Goal: Information Seeking & Learning: Understand process/instructions

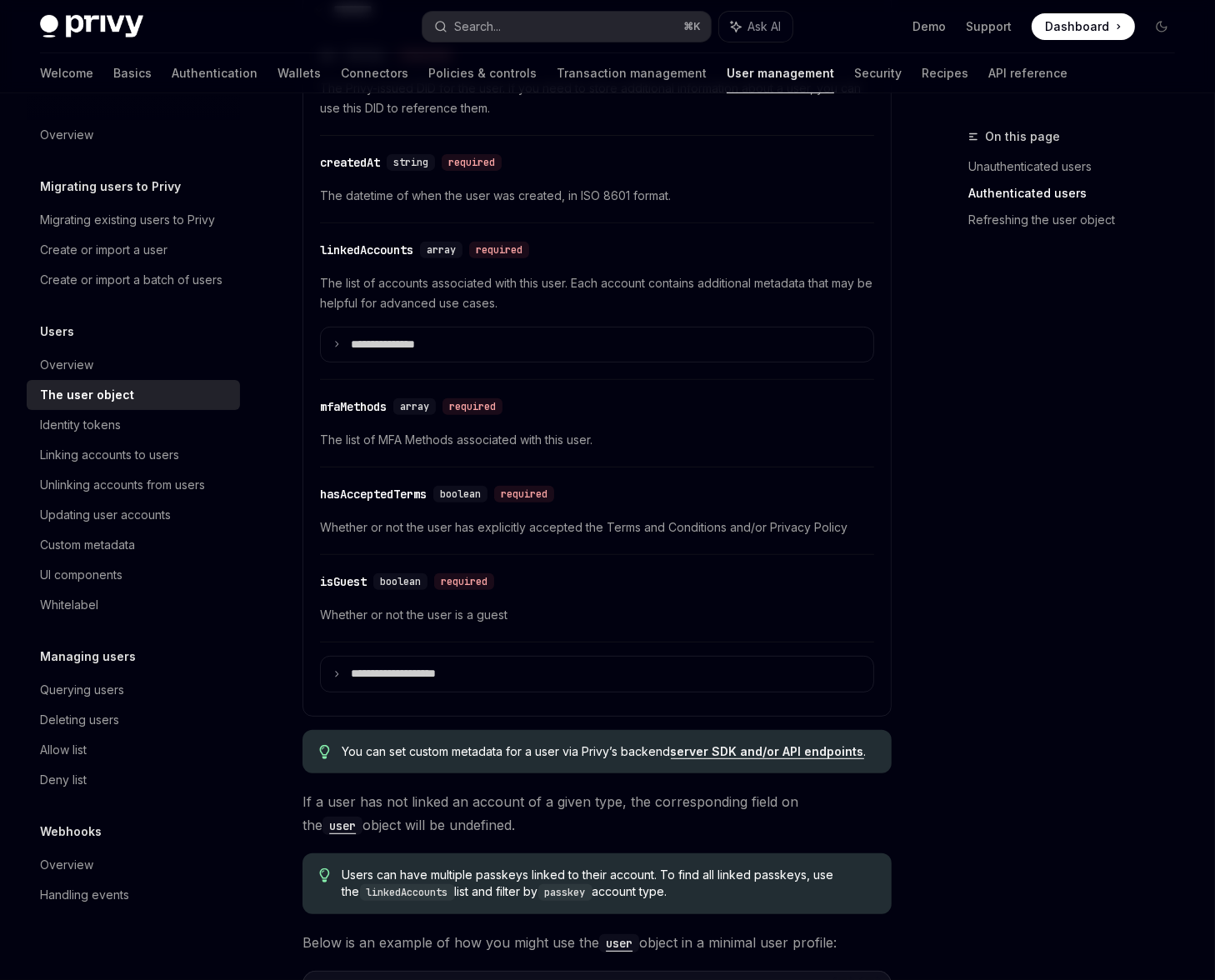
scroll to position [644, 0]
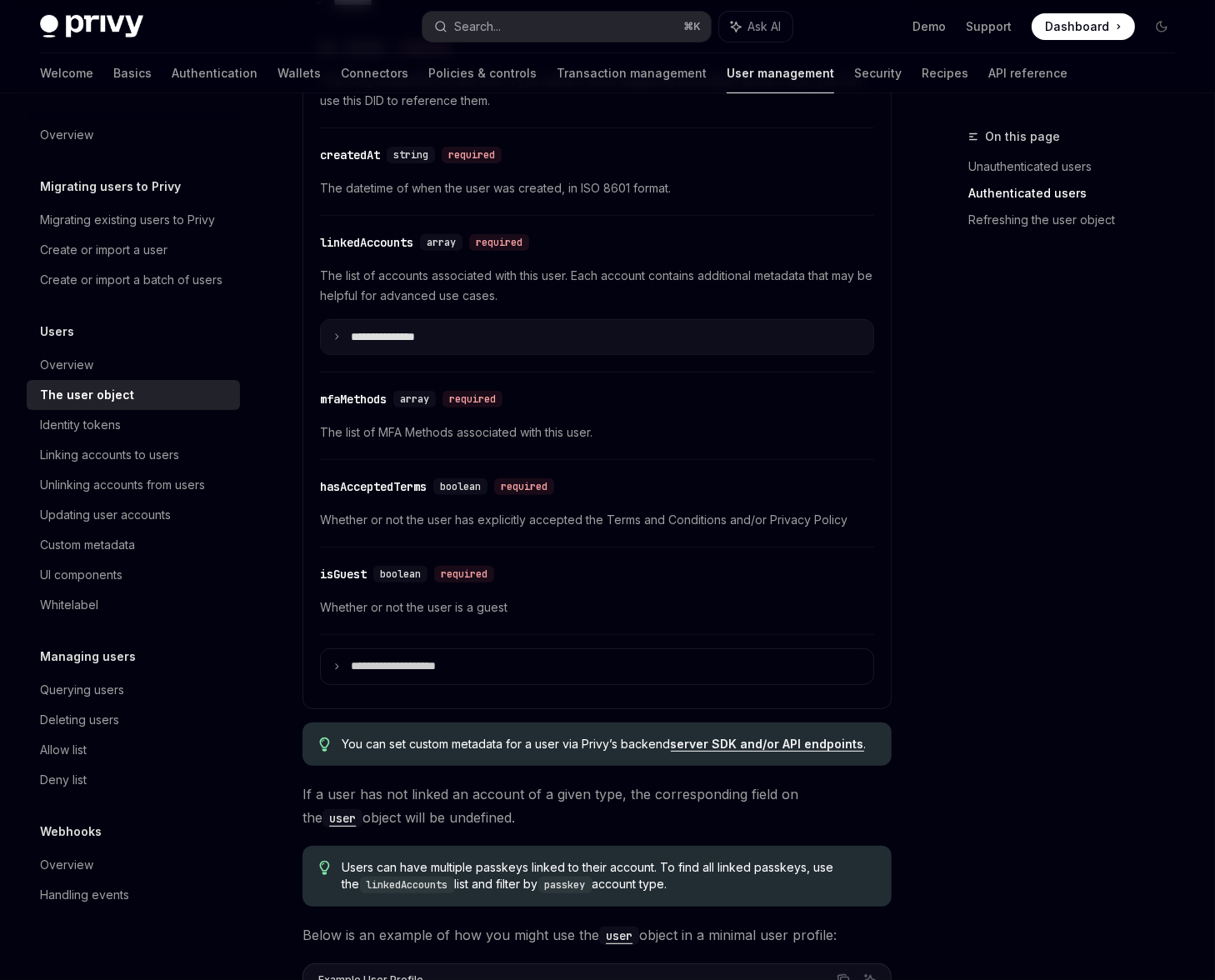
click at [378, 330] on p "**********" at bounding box center [396, 338] width 91 height 15
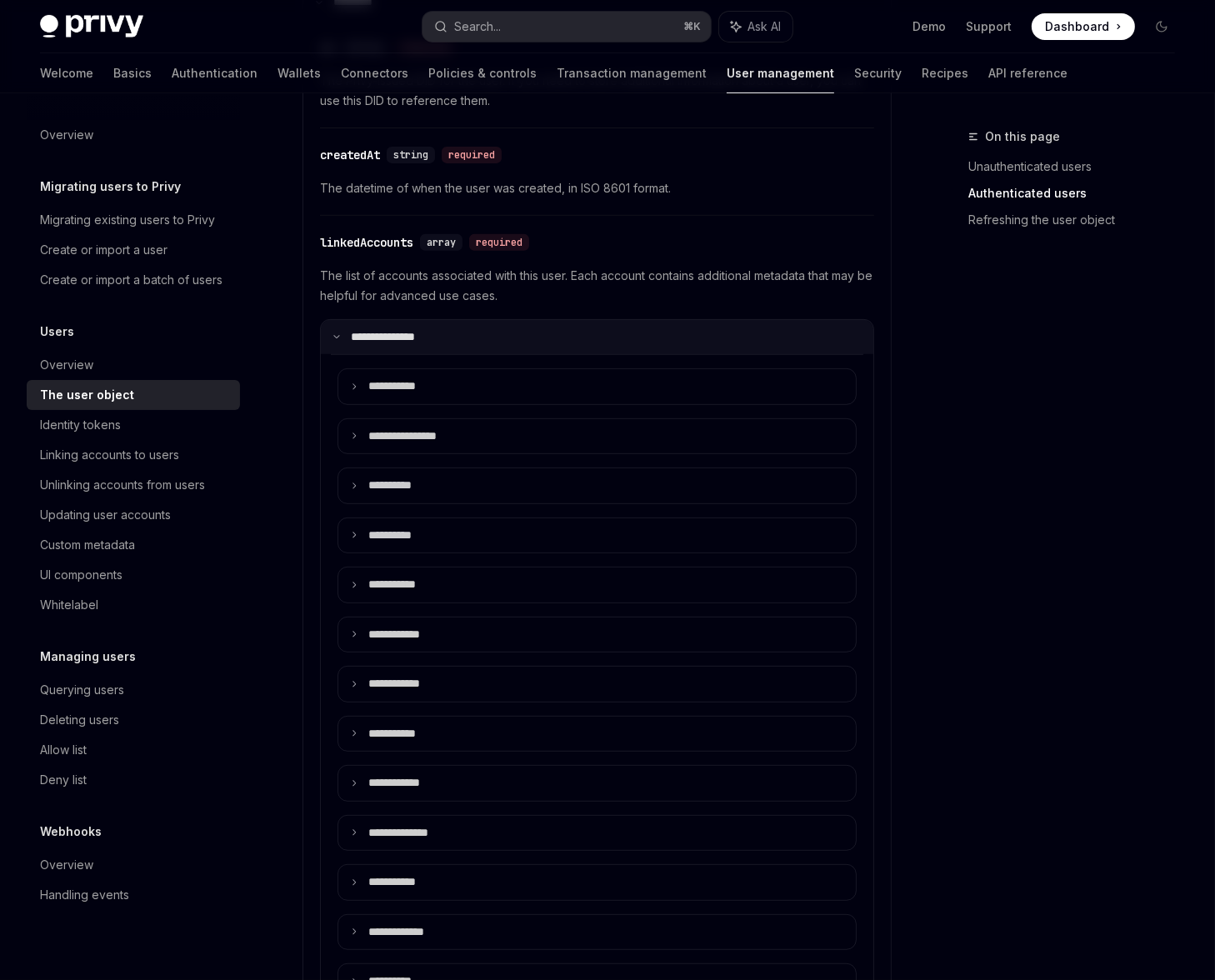
click at [378, 330] on p "**********" at bounding box center [393, 338] width 85 height 15
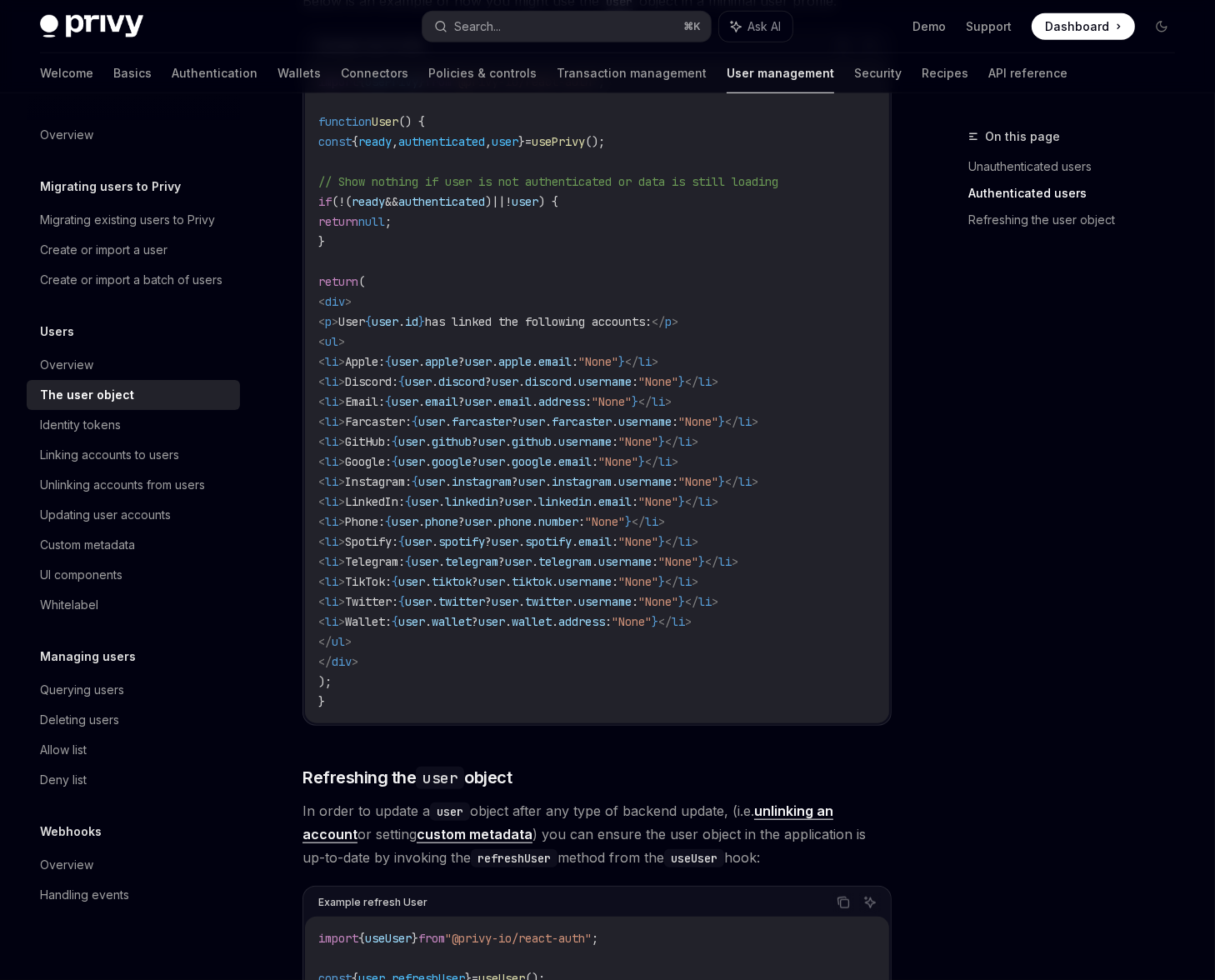
scroll to position [1797, 0]
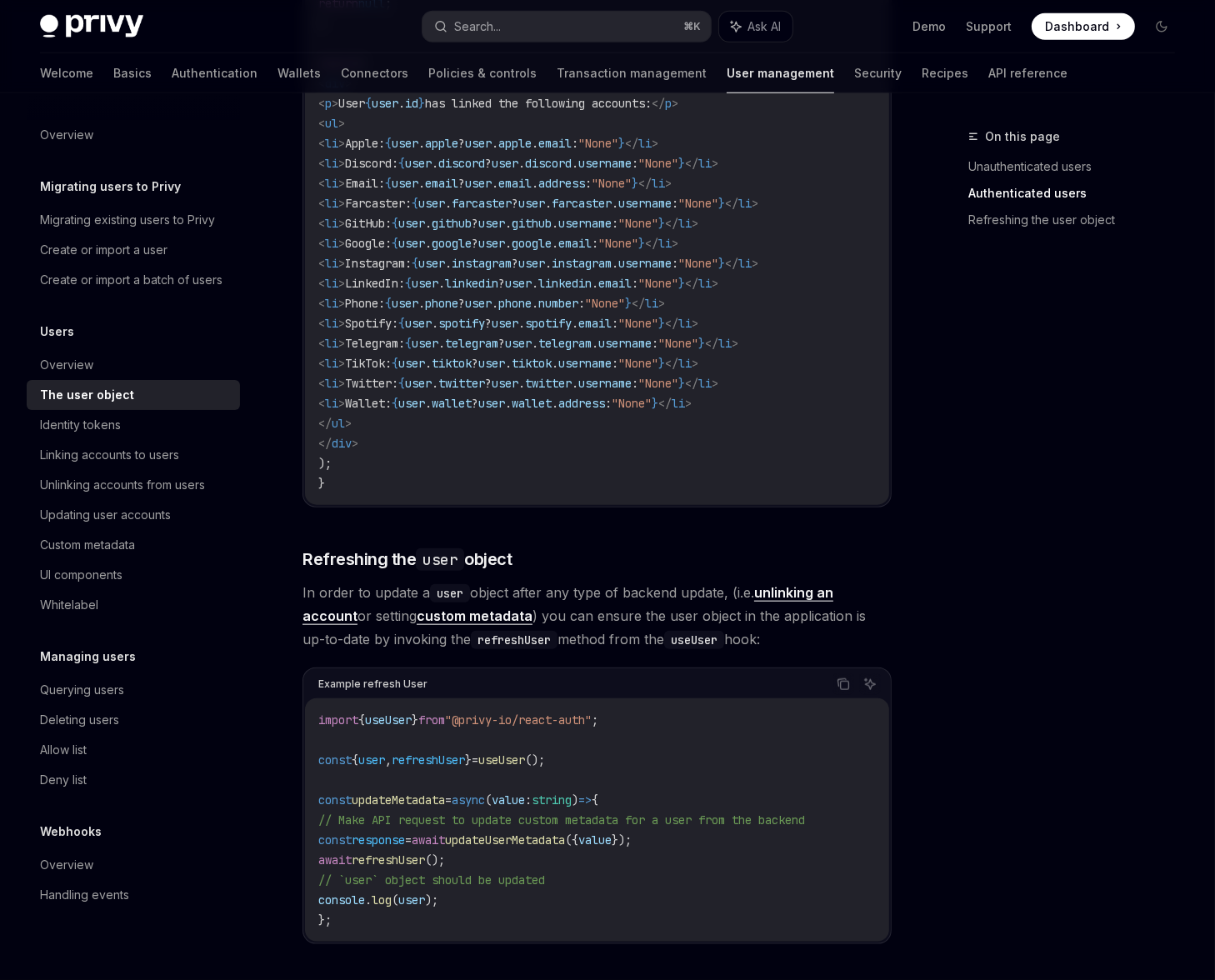
click at [392, 752] on span "," at bounding box center [388, 760] width 7 height 15
click at [404, 793] on span "updateMetadata" at bounding box center [399, 801] width 93 height 15
click at [449, 752] on span "refreshUser" at bounding box center [428, 760] width 74 height 15
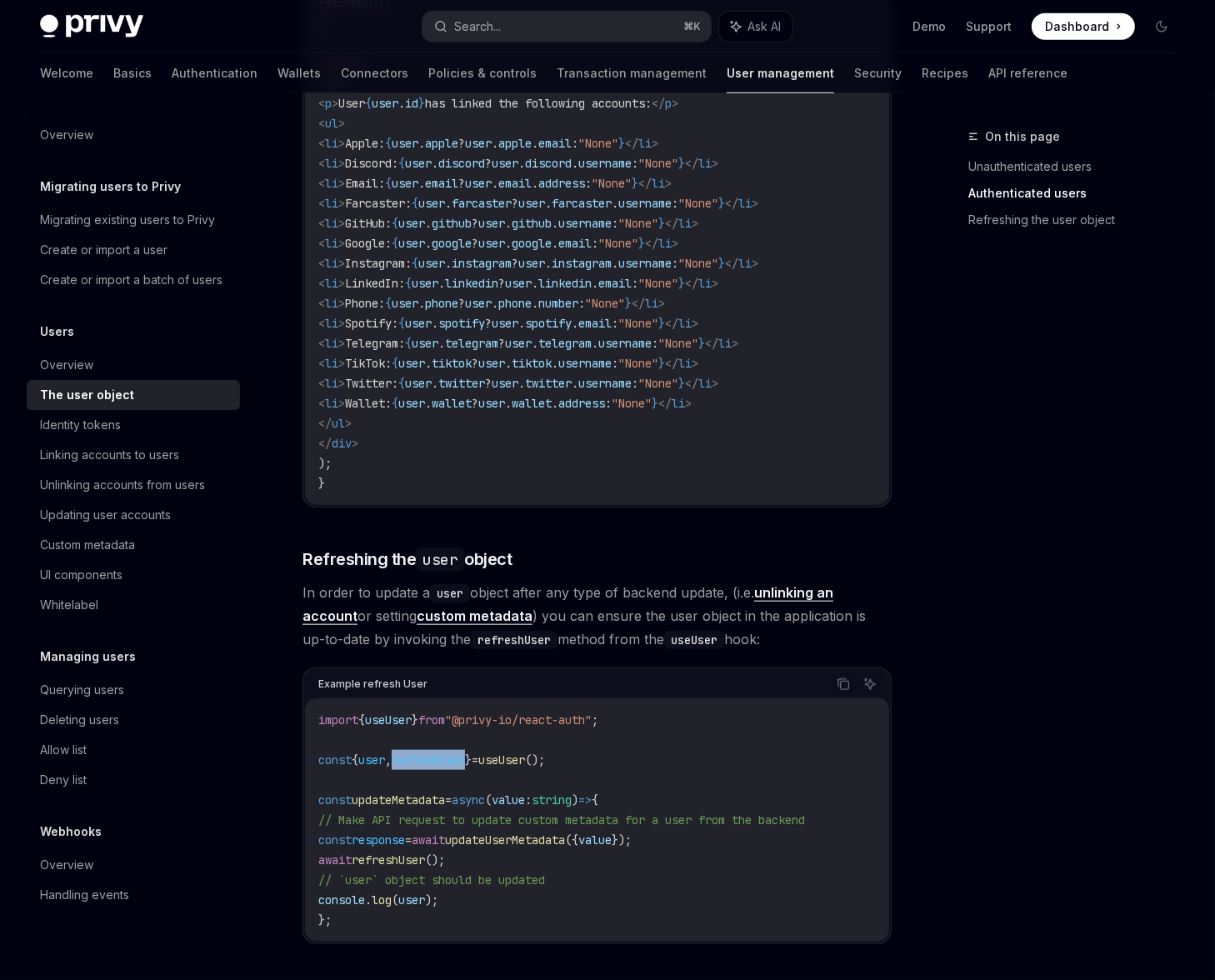
copy span "refreshUser"
drag, startPoint x: 469, startPoint y: 835, endPoint x: 299, endPoint y: 837, distance: 170.0
copy span "await refreshUser ();"
click at [499, 713] on span ""@privy-io/react-auth"" at bounding box center [518, 720] width 146 height 15
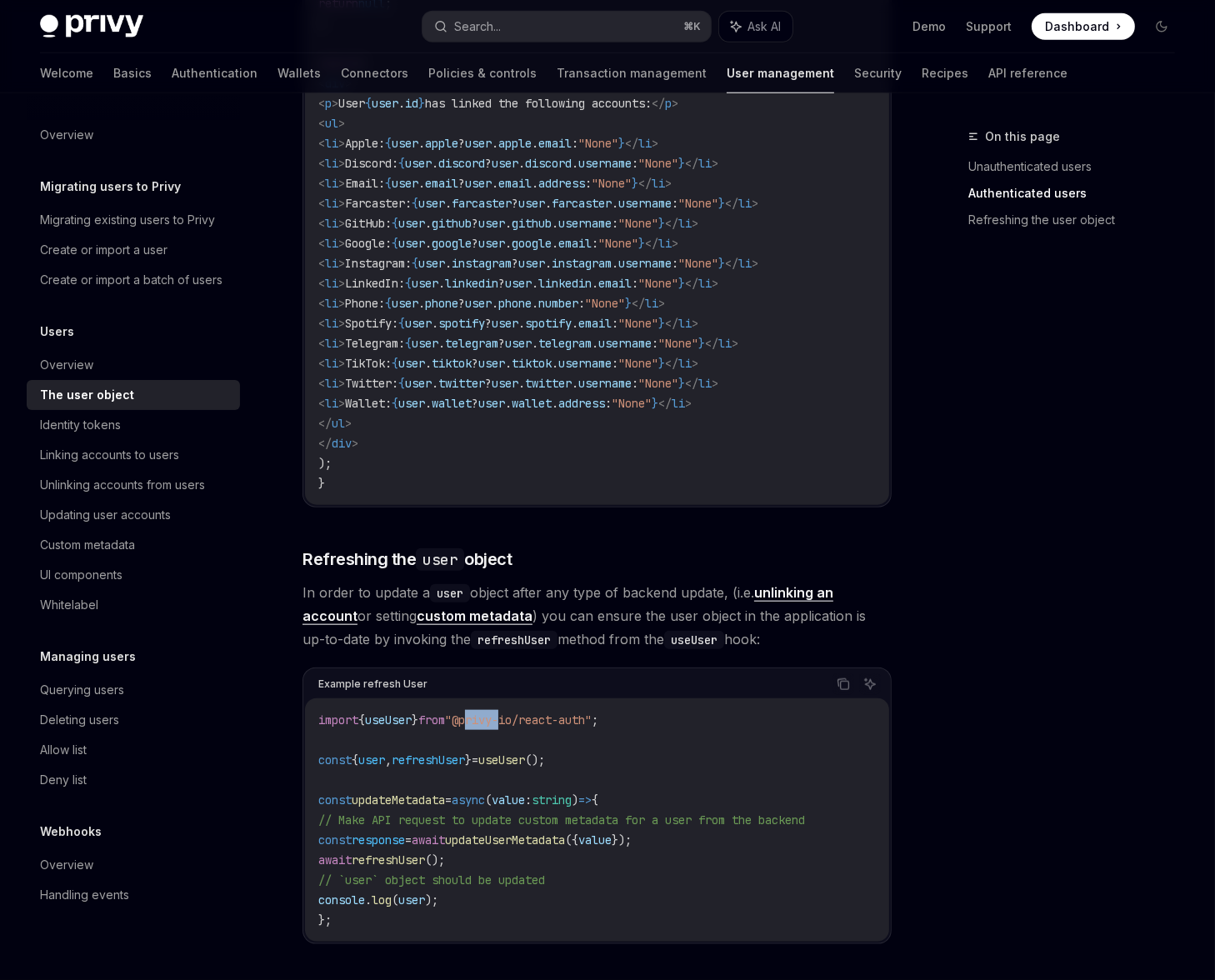
click at [499, 713] on span ""@privy-io/react-auth"" at bounding box center [518, 720] width 146 height 15
copy code "import { useUser } from "@privy-io/react-auth" ;"
click at [478, 752] on span "=" at bounding box center [475, 760] width 7 height 15
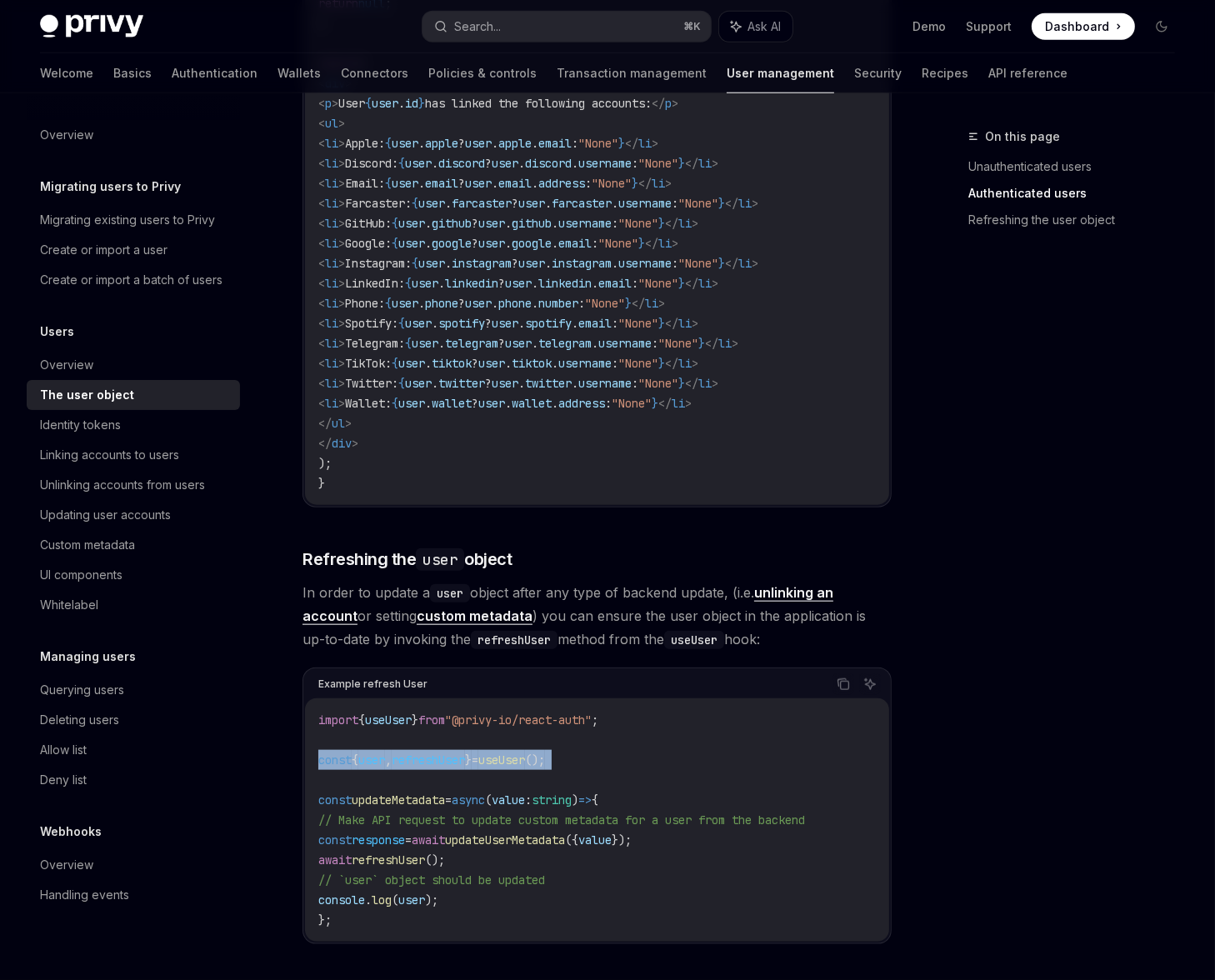
click at [478, 752] on span "=" at bounding box center [475, 760] width 7 height 15
copy code "const { user , refreshUser } = useUser ();"
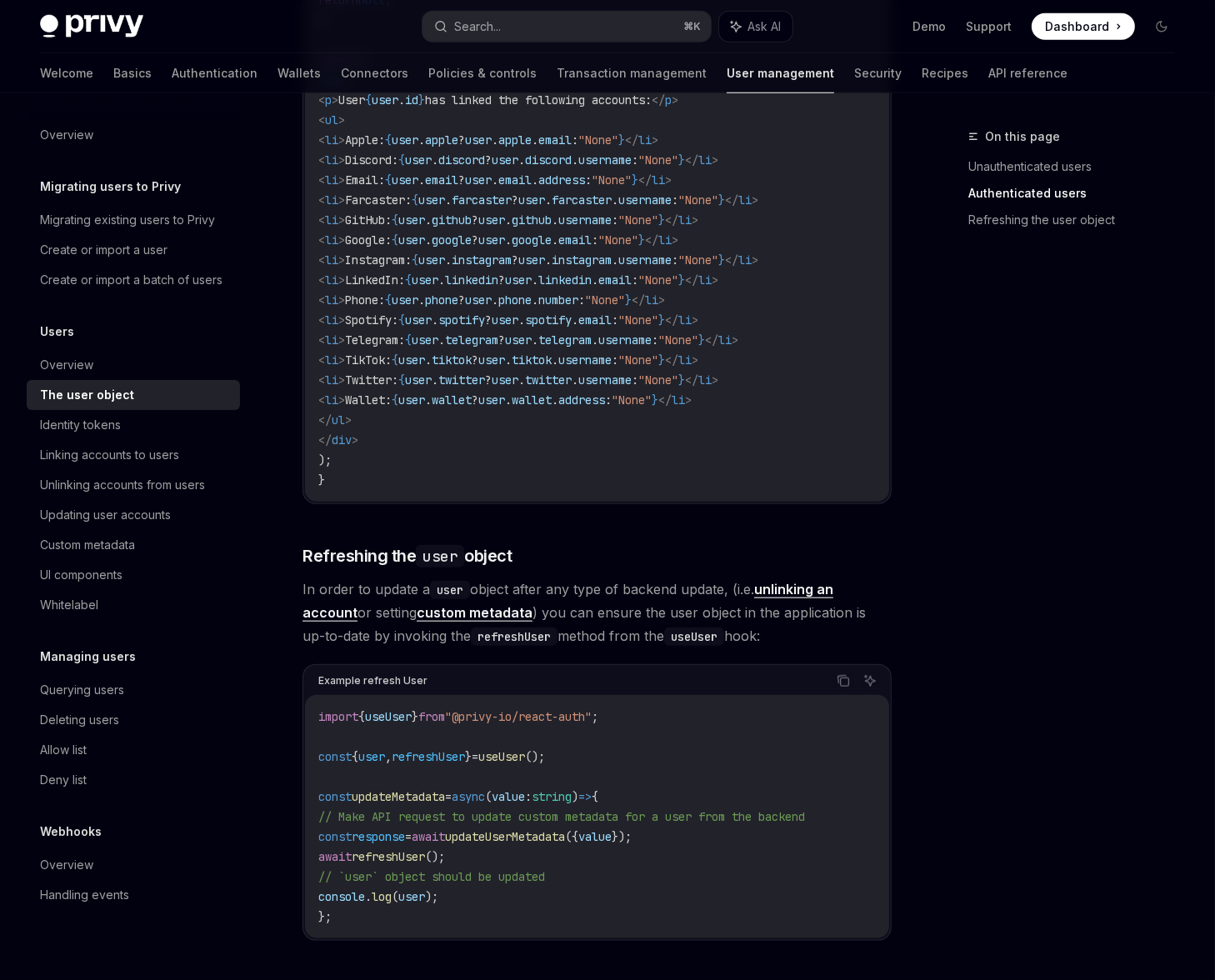
click at [612, 786] on code "import { useUser } from "@privy-io/react-auth" ; const { user , refreshUser } =…" at bounding box center [597, 817] width 558 height 220
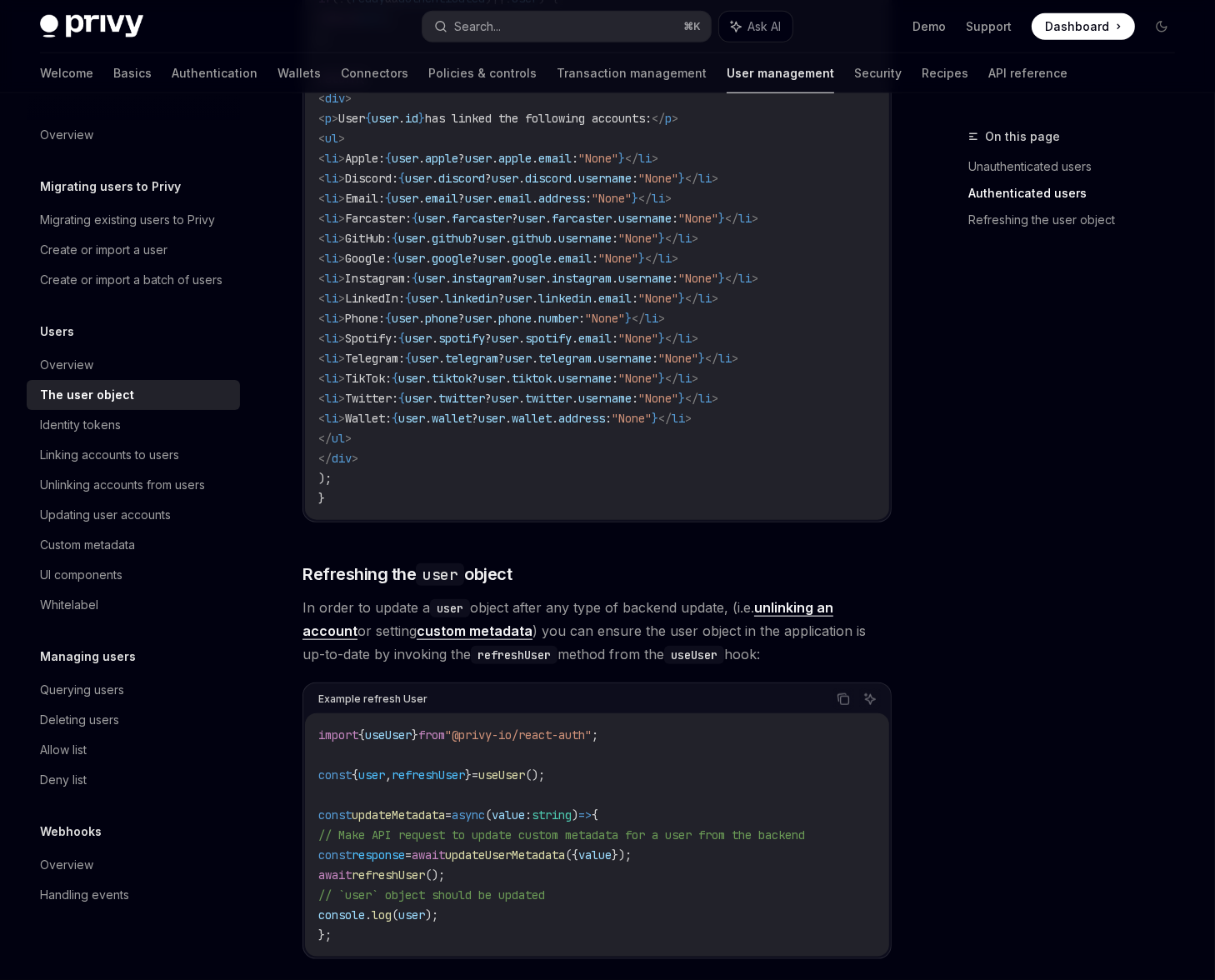
scroll to position [1781, 0]
click at [651, 353] on span "username" at bounding box center [624, 361] width 53 height 15
click at [983, 355] on div "On this page Unauthenticated users Authenticated users Refreshing the user obje…" at bounding box center [1061, 553] width 253 height 854
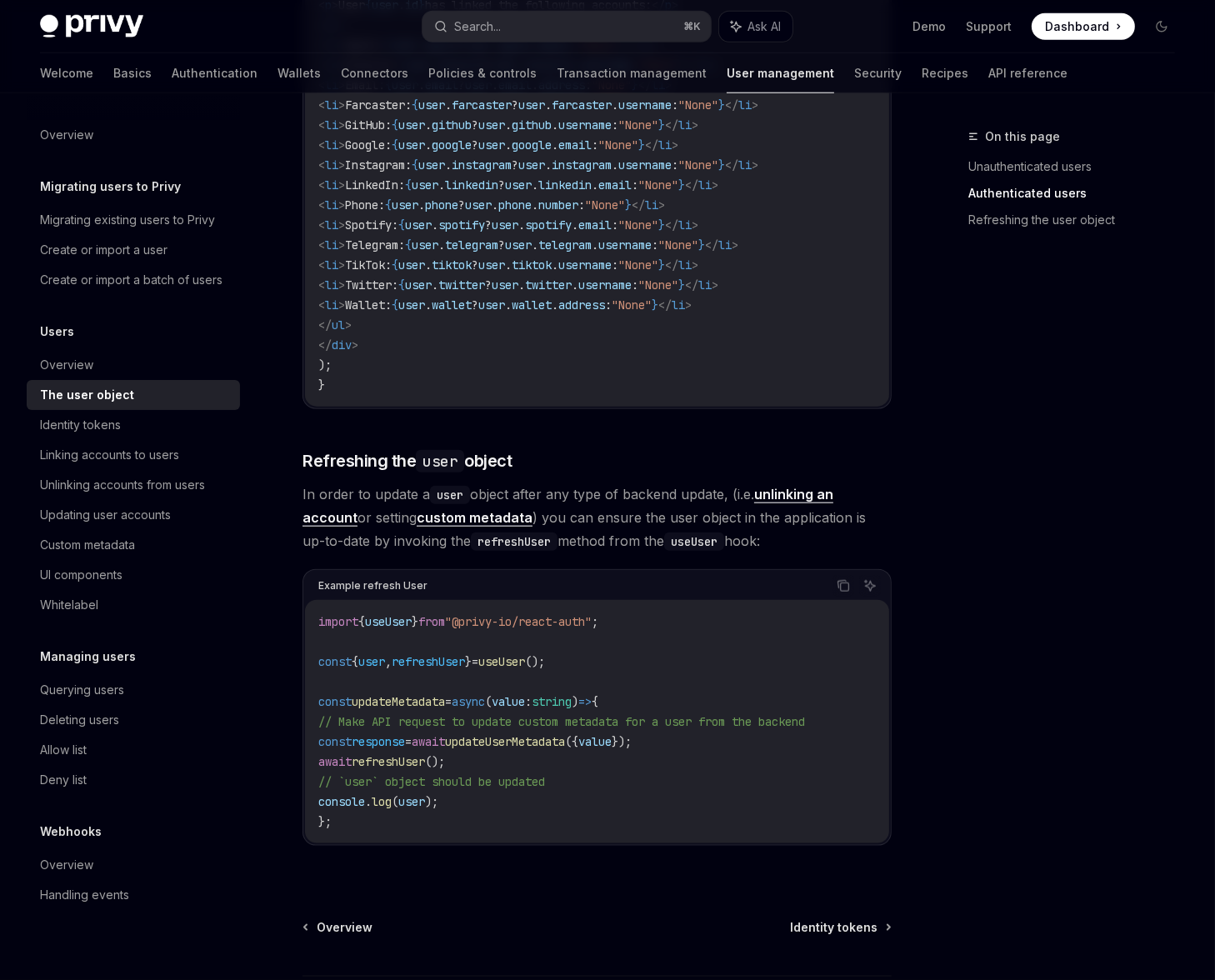
scroll to position [2014, 0]
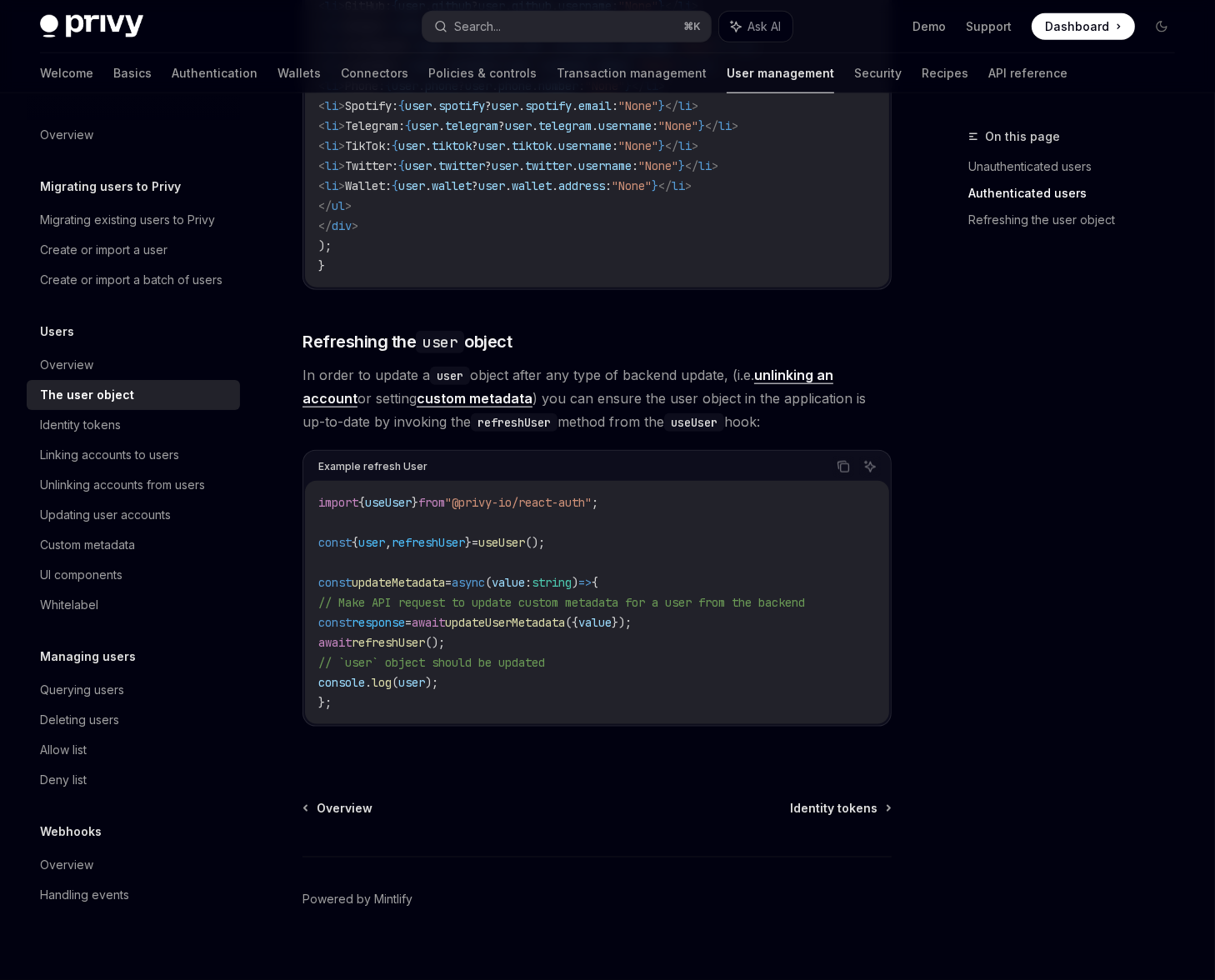
click at [996, 430] on div "On this page Unauthenticated users Authenticated users Refreshing the user obje…" at bounding box center [1061, 553] width 253 height 854
